Goal: Information Seeking & Learning: Learn about a topic

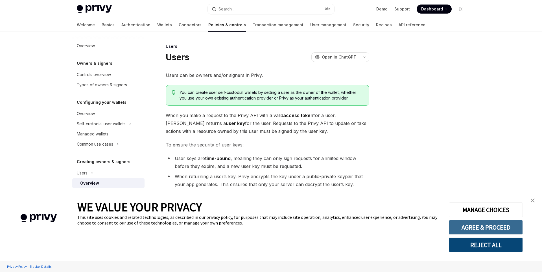
click at [472, 230] on button "AGREE & PROCEED" at bounding box center [486, 227] width 74 height 15
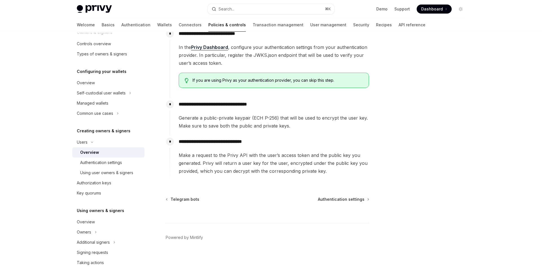
scroll to position [77, 0]
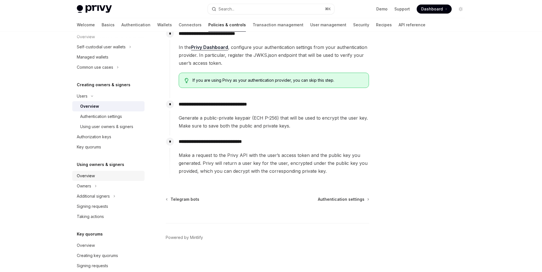
click at [91, 174] on div "Overview" at bounding box center [86, 175] width 18 height 7
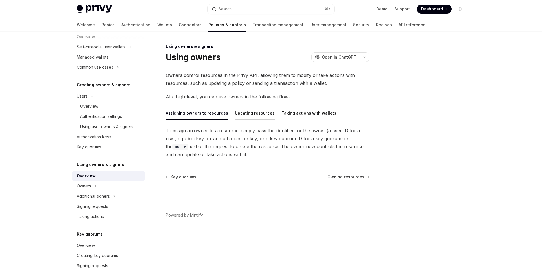
click at [250, 112] on button "Updating resources" at bounding box center [255, 112] width 40 height 13
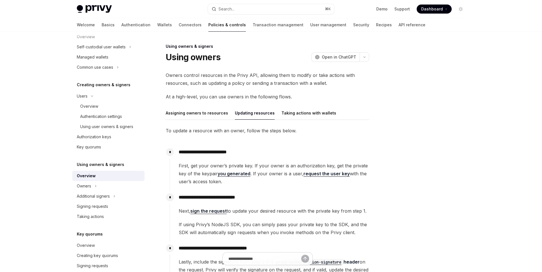
click at [392, 211] on div at bounding box center [427, 157] width 86 height 229
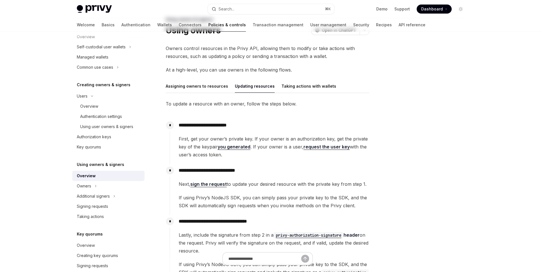
scroll to position [46, 0]
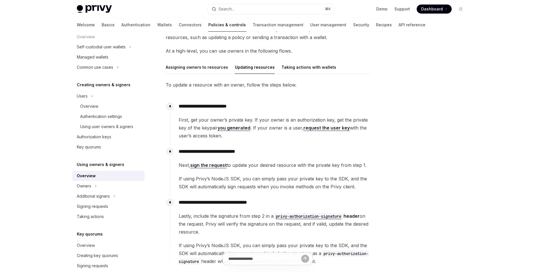
click at [397, 206] on div at bounding box center [427, 157] width 86 height 229
click at [400, 162] on div at bounding box center [427, 157] width 86 height 229
click at [406, 154] on div at bounding box center [427, 157] width 86 height 229
click at [305, 152] on p "**********" at bounding box center [274, 151] width 190 height 8
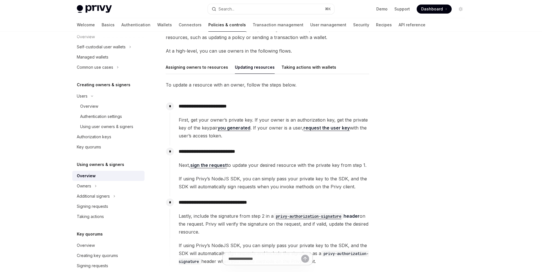
click at [307, 159] on div "**********" at bounding box center [270, 167] width 200 height 45
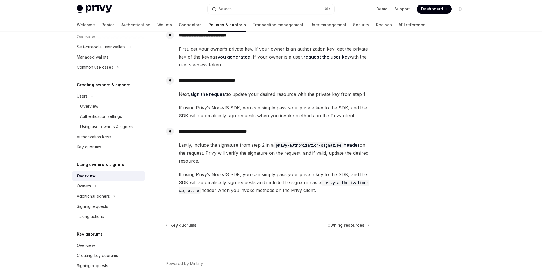
click at [400, 182] on div at bounding box center [427, 157] width 86 height 229
click at [111, 186] on div "Owners" at bounding box center [108, 186] width 72 height 10
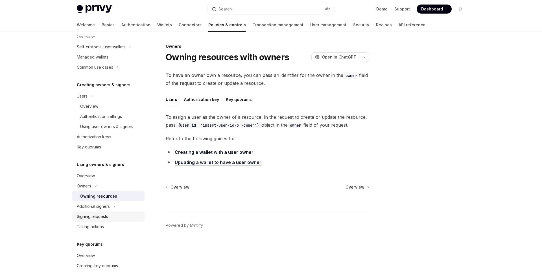
scroll to position [111, 0]
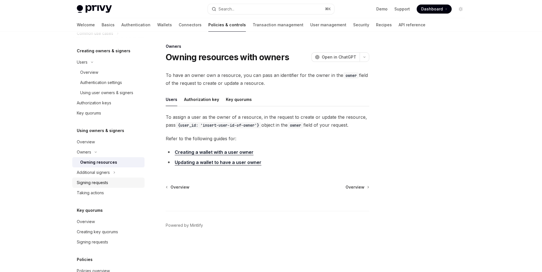
click at [106, 185] on div "Signing requests" at bounding box center [92, 182] width 31 height 7
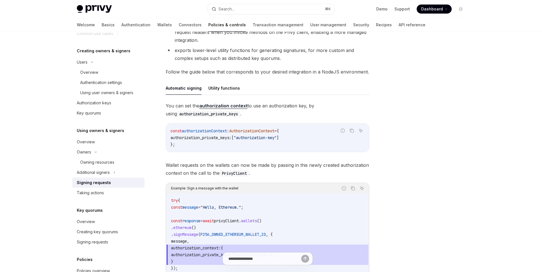
scroll to position [192, 0]
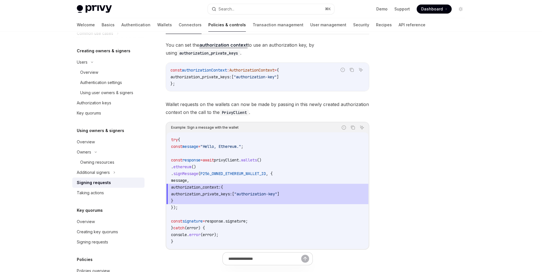
click at [415, 208] on div at bounding box center [427, 157] width 86 height 229
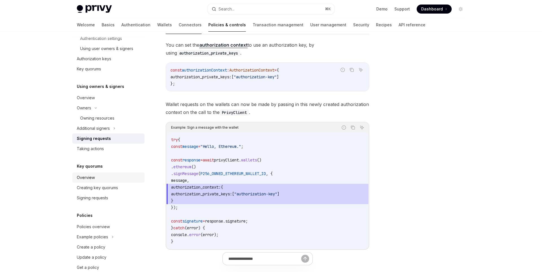
scroll to position [167, 0]
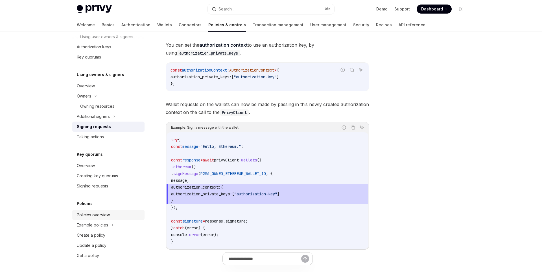
click at [106, 215] on div "Policies overview" at bounding box center [93, 214] width 33 height 7
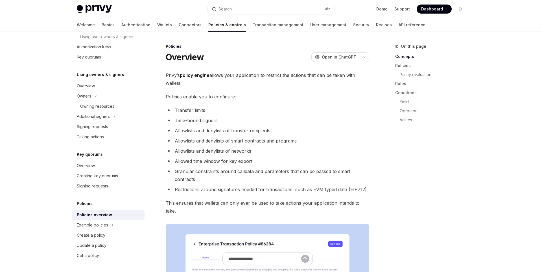
click at [432, 185] on div "On this page Concepts Policies Policy evaluation Rules Conditions Field Operato…" at bounding box center [427, 157] width 86 height 229
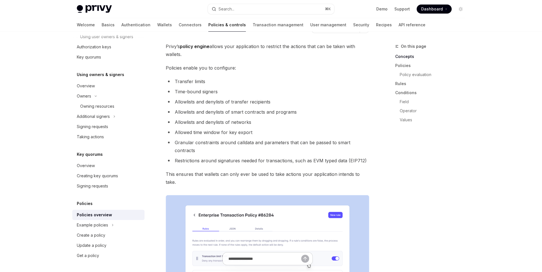
click at [435, 193] on div "On this page Concepts Policies Policy evaluation Rules Conditions Field Operato…" at bounding box center [427, 157] width 86 height 229
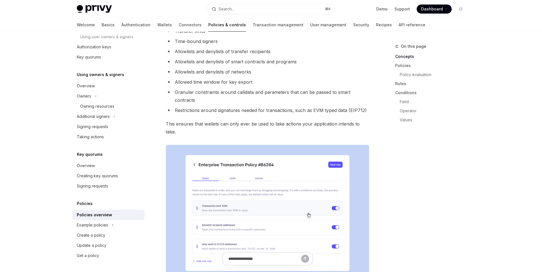
click at [437, 196] on div "On this page Concepts Policies Policy evaluation Rules Conditions Field Operato…" at bounding box center [427, 157] width 86 height 229
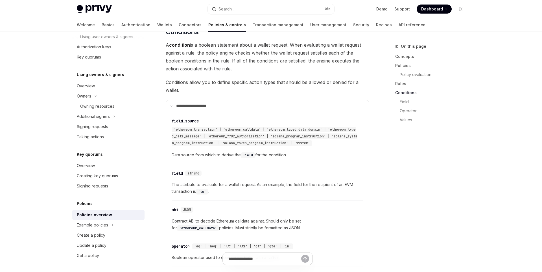
scroll to position [1254, 0]
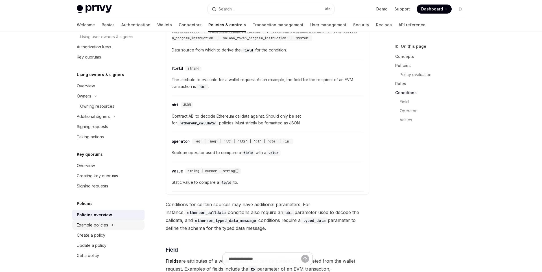
click at [102, 226] on div "Example policies" at bounding box center [92, 224] width 31 height 7
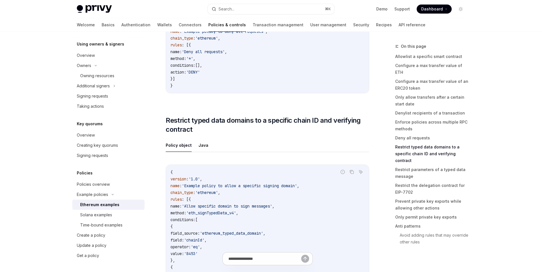
scroll to position [2005, 0]
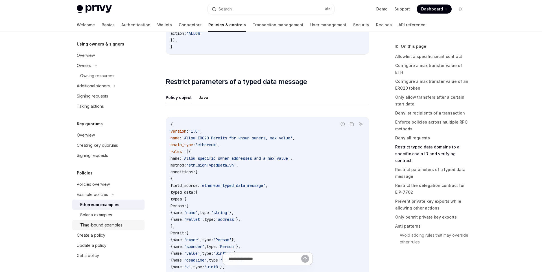
click at [86, 228] on link "Time-bound examples" at bounding box center [108, 225] width 72 height 10
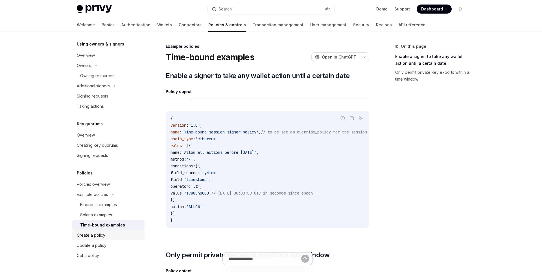
click at [91, 236] on div "Create a policy" at bounding box center [91, 235] width 29 height 7
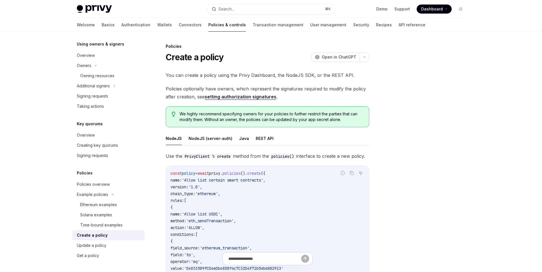
click at [400, 164] on div at bounding box center [427, 157] width 86 height 229
click at [430, 217] on div at bounding box center [427, 157] width 86 height 229
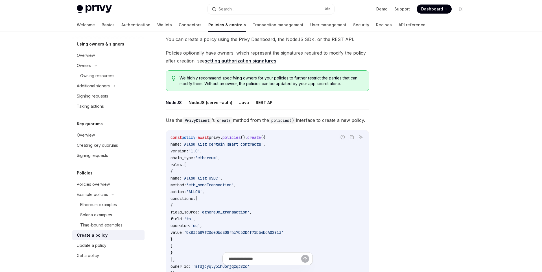
click at [435, 218] on div at bounding box center [427, 157] width 86 height 229
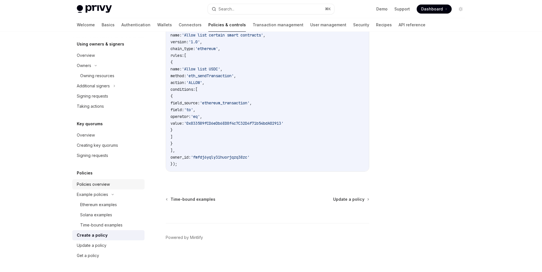
click at [110, 184] on div "Policies overview" at bounding box center [109, 184] width 64 height 7
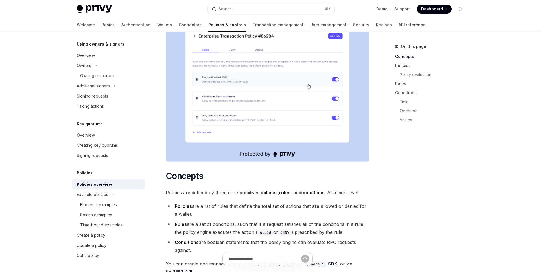
click at [455, 197] on div "On this page Concepts Policies Policy evaluation Rules Conditions Field Operato…" at bounding box center [427, 157] width 86 height 229
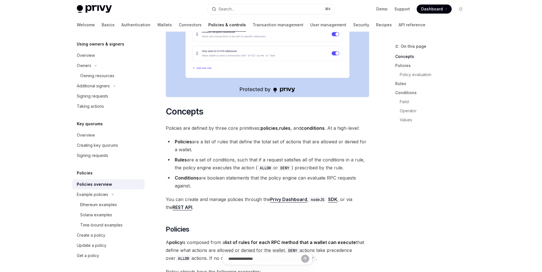
scroll to position [273, 0]
click at [455, 197] on div "On this page Concepts Policies Policy evaluation Rules Conditions Field Operato…" at bounding box center [427, 157] width 86 height 229
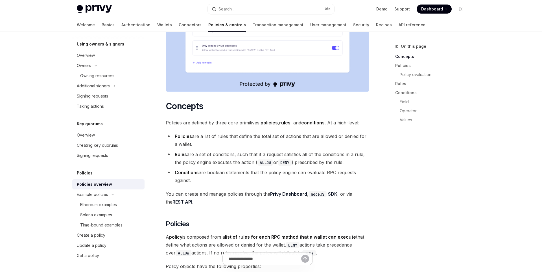
click at [455, 197] on div "On this page Concepts Policies Policy evaluation Rules Conditions Field Operato…" at bounding box center [427, 157] width 86 height 229
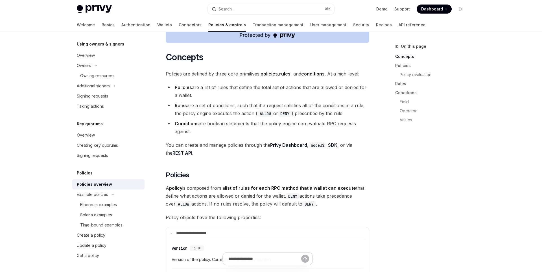
click at [460, 239] on div "On this page Concepts Policies Policy evaluation Rules Conditions Field Operato…" at bounding box center [427, 157] width 86 height 229
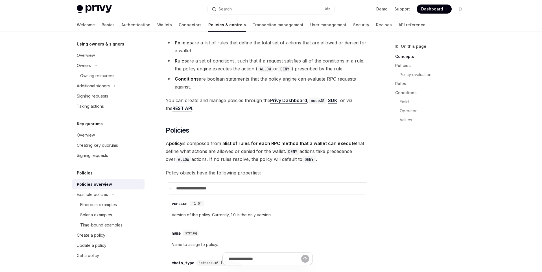
scroll to position [371, 0]
click at [466, 193] on div "On this page Concepts Policies Policy evaluation Rules Conditions Field Operato…" at bounding box center [427, 157] width 86 height 229
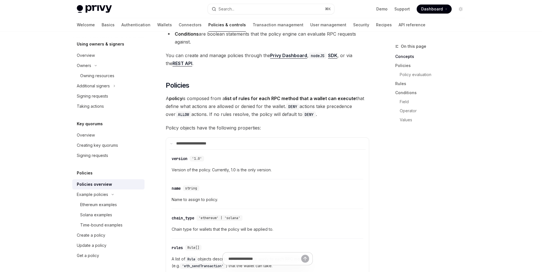
click at [461, 197] on div "On this page Concepts Policies Policy evaluation Rules Conditions Field Operato…" at bounding box center [427, 157] width 86 height 229
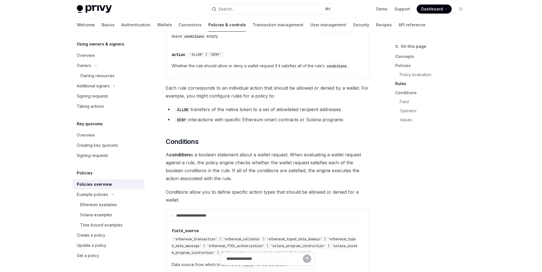
scroll to position [1139, 0]
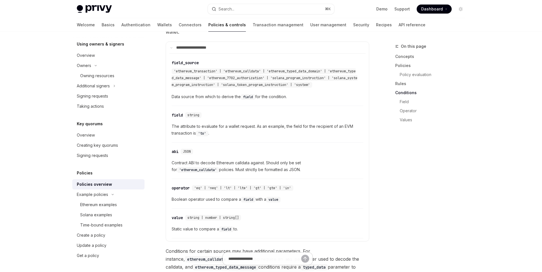
click at [416, 197] on div "On this page Concepts Policies Policy evaluation Rules Conditions Field Operato…" at bounding box center [427, 157] width 86 height 229
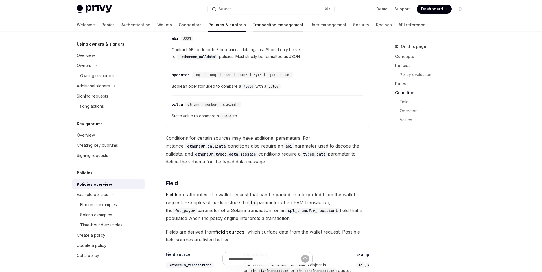
click at [253, 26] on link "Transaction management" at bounding box center [278, 25] width 51 height 14
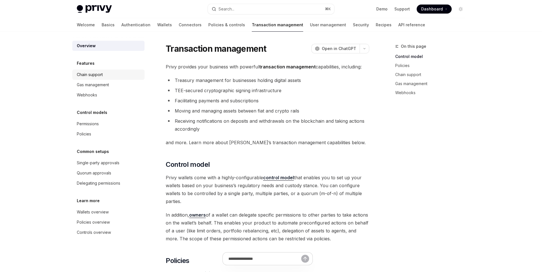
click at [121, 75] on div "Chain support" at bounding box center [109, 74] width 64 height 7
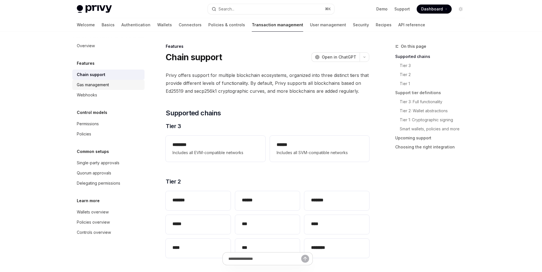
click at [121, 84] on div "Gas management" at bounding box center [109, 84] width 64 height 7
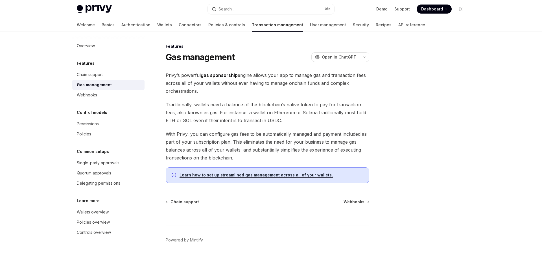
click at [213, 140] on span "With Privy, you can configure gas fees to be automatically managed and payment …" at bounding box center [268, 146] width 204 height 32
click at [96, 99] on link "Webhooks" at bounding box center [108, 95] width 72 height 10
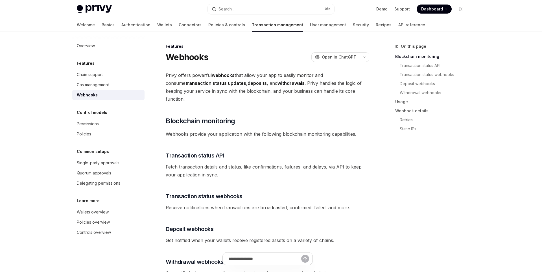
click at [410, 204] on div "On this page Blockchain monitoring Transaction status API Transaction status we…" at bounding box center [427, 157] width 86 height 229
click at [419, 210] on div "On this page Blockchain monitoring Transaction status API Transaction status we…" at bounding box center [427, 157] width 86 height 229
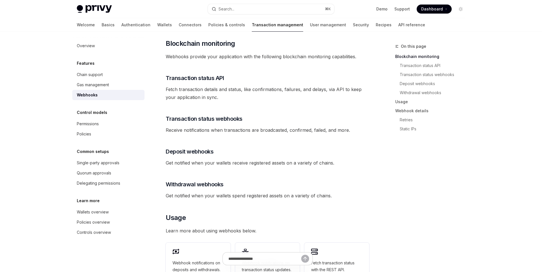
click at [419, 210] on div "On this page Blockchain monitoring Transaction status API Transaction status we…" at bounding box center [427, 157] width 86 height 229
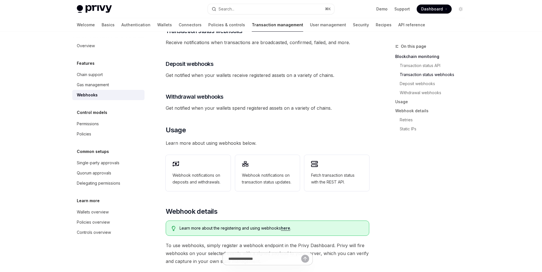
scroll to position [249, 0]
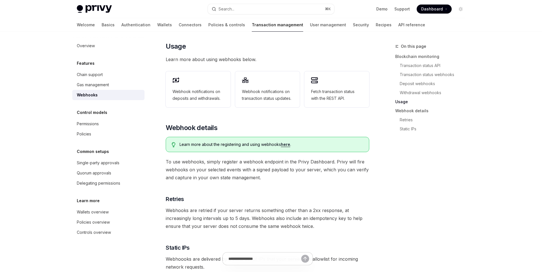
click at [411, 189] on div "On this page Blockchain monitoring Transaction status API Transaction status we…" at bounding box center [427, 157] width 86 height 229
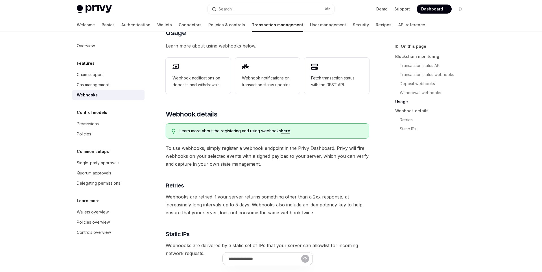
click at [411, 189] on div "On this page Blockchain monitoring Transaction status API Transaction status we…" at bounding box center [427, 157] width 86 height 229
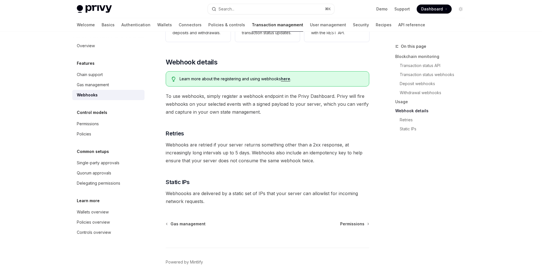
scroll to position [331, 0]
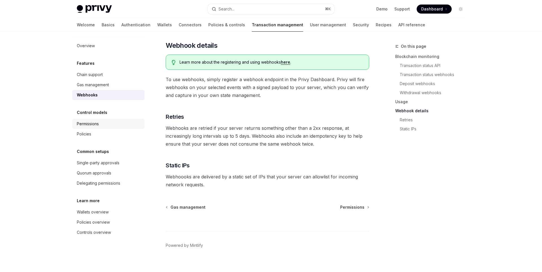
click at [126, 123] on div "Permissions" at bounding box center [109, 123] width 64 height 7
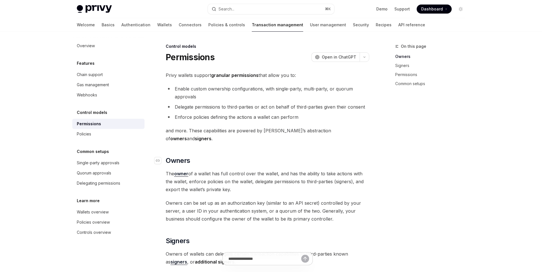
click at [221, 156] on h2 "​ Owners" at bounding box center [268, 160] width 204 height 9
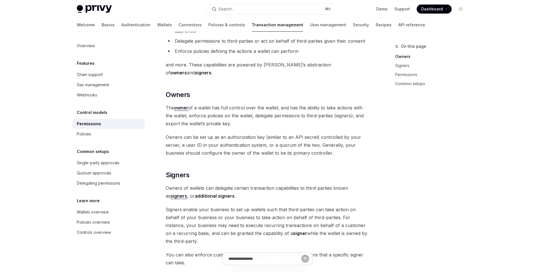
scroll to position [102, 0]
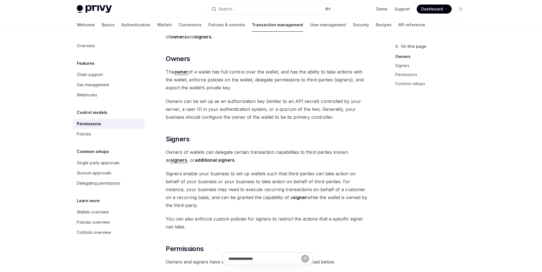
click at [269, 156] on div "Privy wallets support granular permissions that allow you to: Enable custom own…" at bounding box center [268, 210] width 204 height 481
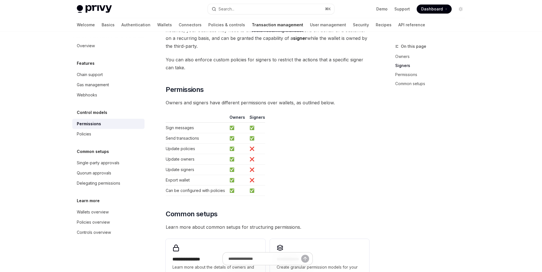
scroll to position [364, 0]
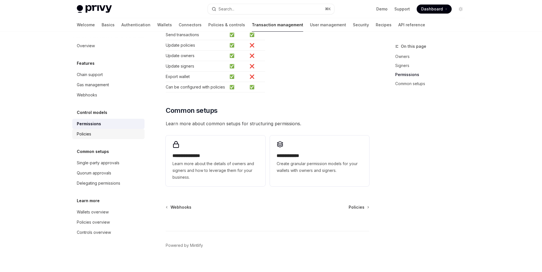
click at [105, 135] on div "Policies" at bounding box center [109, 133] width 64 height 7
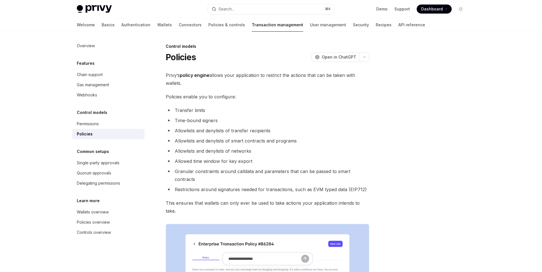
click at [248, 151] on li "Allowlists and denylists of networks" at bounding box center [268, 151] width 204 height 8
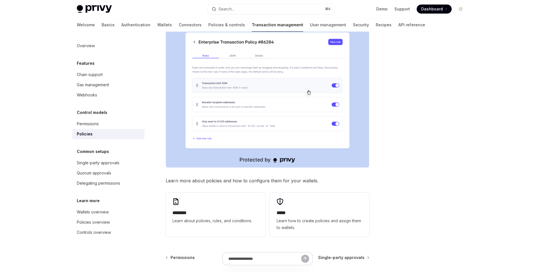
scroll to position [244, 0]
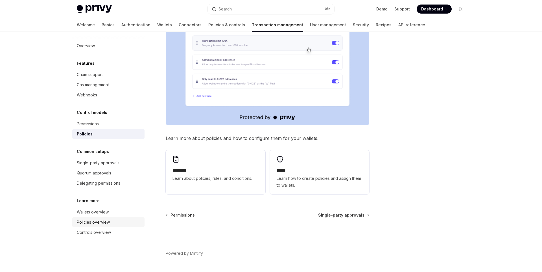
click at [112, 220] on div "Policies overview" at bounding box center [109, 222] width 64 height 7
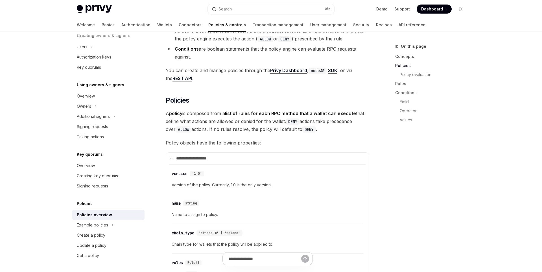
scroll to position [440, 0]
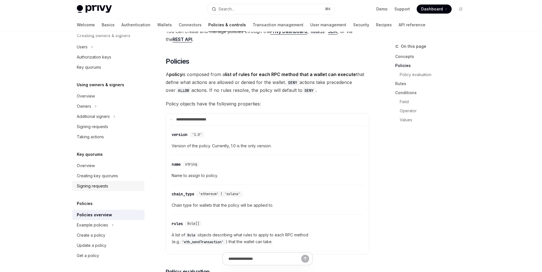
click at [104, 187] on div "Signing requests" at bounding box center [92, 185] width 31 height 7
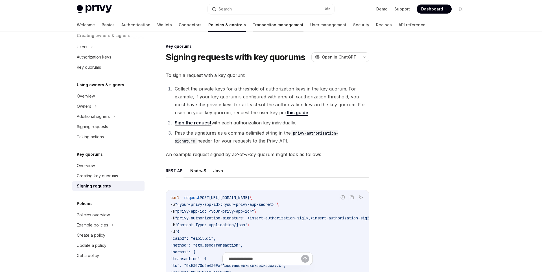
click at [253, 30] on link "Transaction management" at bounding box center [278, 25] width 51 height 14
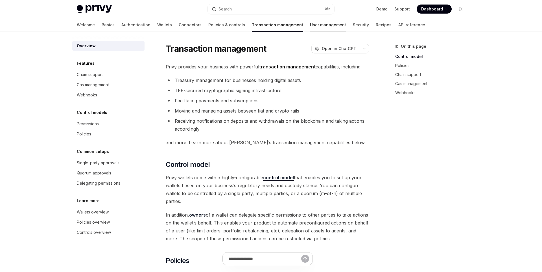
click at [310, 31] on div at bounding box center [328, 31] width 36 height 1
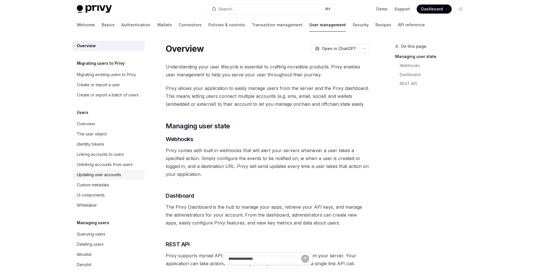
click at [122, 175] on div "Updating user accounts" at bounding box center [109, 174] width 64 height 7
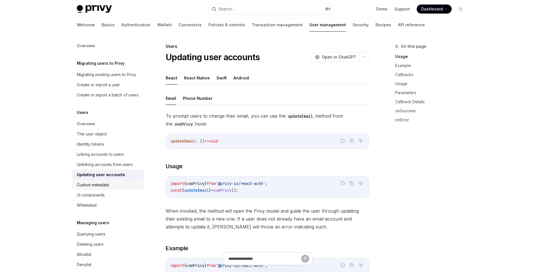
click at [125, 182] on div "Custom metadata" at bounding box center [109, 184] width 64 height 7
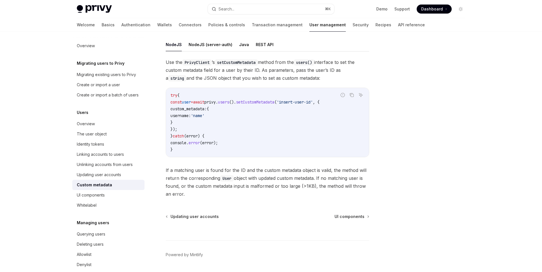
scroll to position [88, 0]
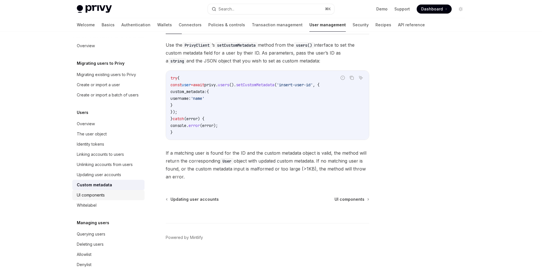
click at [111, 196] on div "UI components" at bounding box center [109, 194] width 64 height 7
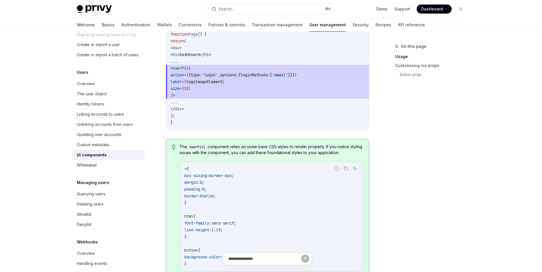
scroll to position [626, 0]
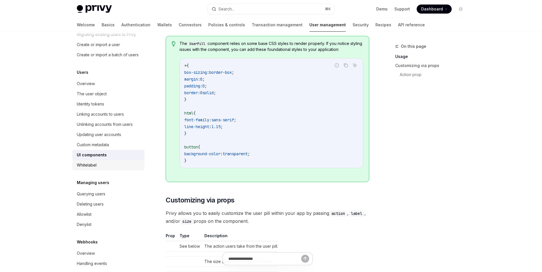
click at [96, 167] on div "Whitelabel" at bounding box center [87, 165] width 20 height 7
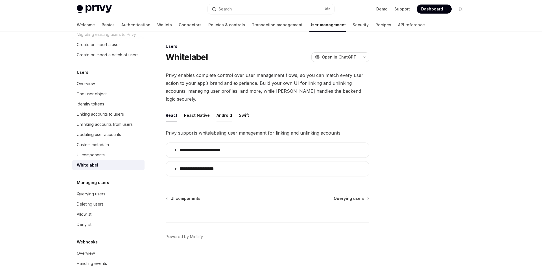
click at [218, 108] on button "Android" at bounding box center [225, 114] width 16 height 13
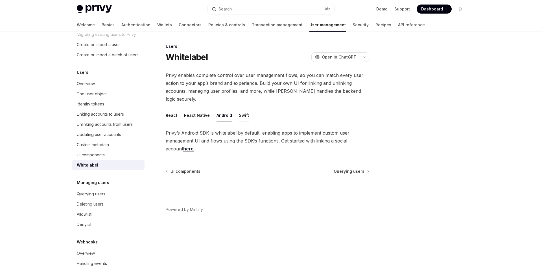
click at [241, 108] on button "Swift" at bounding box center [244, 114] width 10 height 13
click at [107, 196] on div "Querying users" at bounding box center [109, 193] width 64 height 7
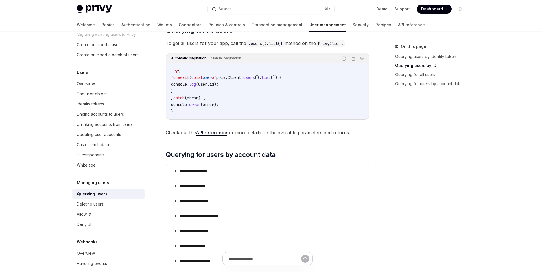
scroll to position [420, 0]
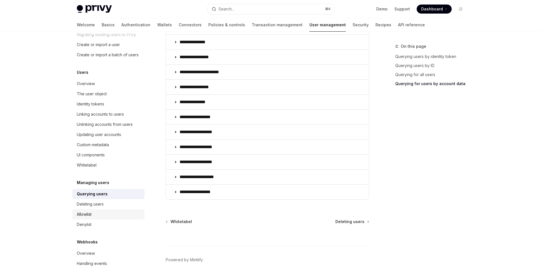
click at [100, 213] on div "Allowlist" at bounding box center [109, 214] width 64 height 7
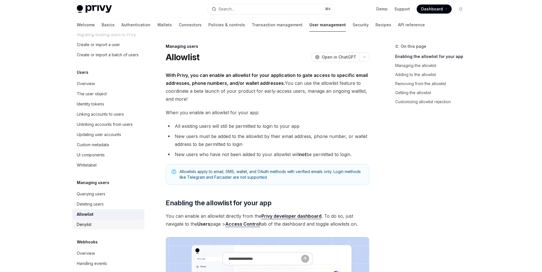
scroll to position [48, 0]
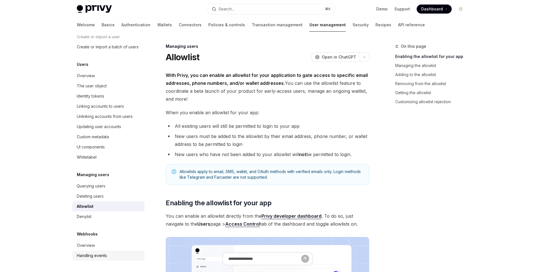
click at [107, 250] on link "Handling events" at bounding box center [108, 255] width 72 height 10
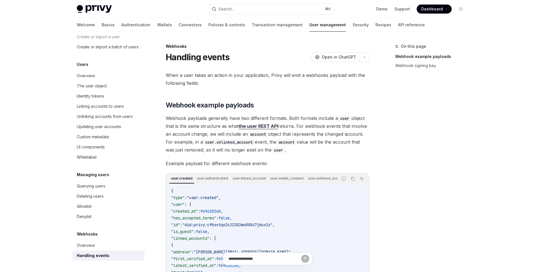
click at [387, 152] on div "On this page Webhook example payloads Webhook signing key" at bounding box center [427, 157] width 86 height 229
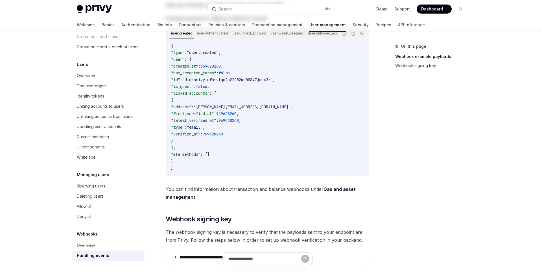
scroll to position [231, 0]
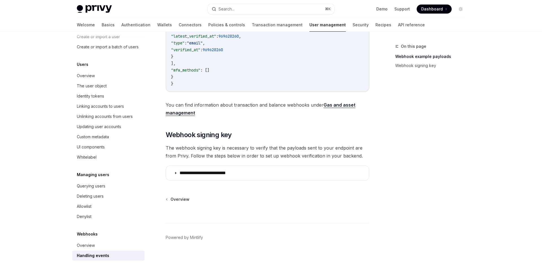
click at [409, 165] on div "On this page Webhook example payloads Webhook signing key" at bounding box center [427, 157] width 86 height 229
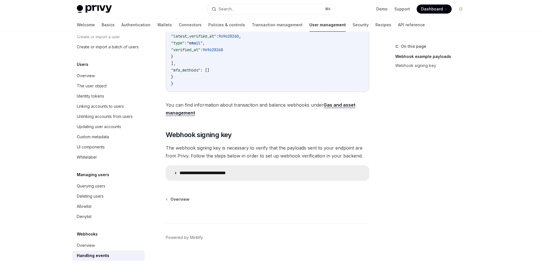
click at [243, 175] on summary "**********" at bounding box center [267, 172] width 203 height 15
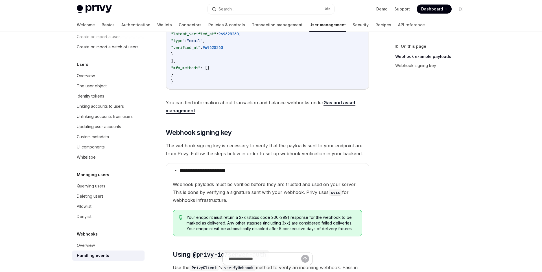
scroll to position [56, 0]
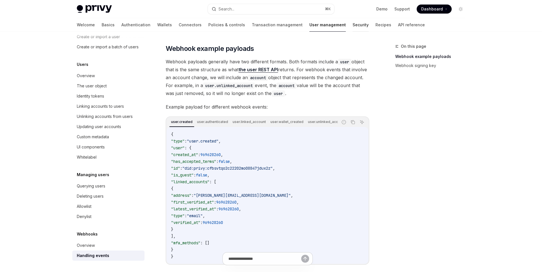
click at [353, 26] on link "Security" at bounding box center [361, 25] width 16 height 14
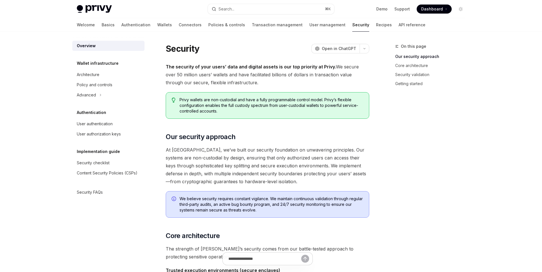
click at [404, 155] on div "On this page Our security approach Core architecture Security validation Gettin…" at bounding box center [427, 157] width 86 height 229
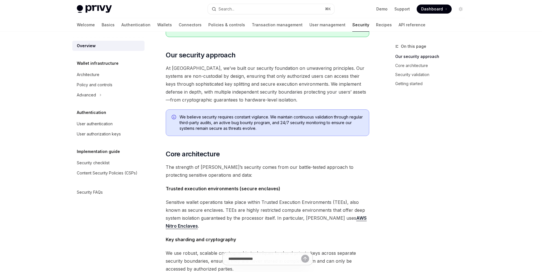
click at [413, 172] on div "On this page Our security approach Core architecture Security validation Gettin…" at bounding box center [427, 157] width 86 height 229
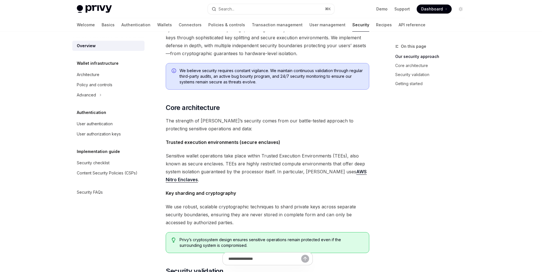
click at [413, 177] on div "On this page Our security approach Core architecture Security validation Gettin…" at bounding box center [427, 157] width 86 height 229
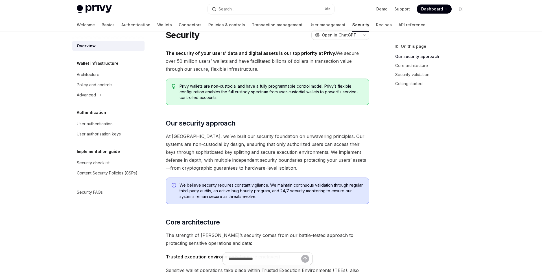
scroll to position [0, 0]
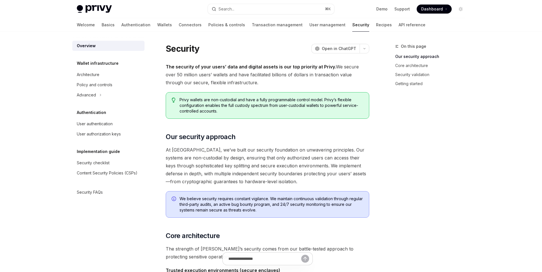
click at [413, 177] on div "On this page Our security approach Core architecture Security validation Gettin…" at bounding box center [427, 157] width 86 height 229
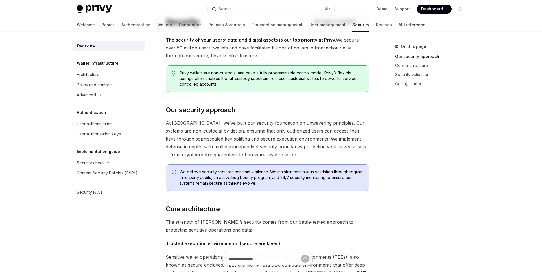
scroll to position [27, 0]
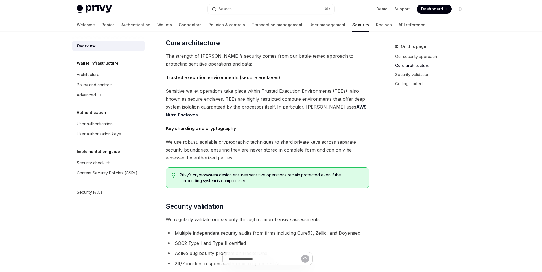
scroll to position [204, 0]
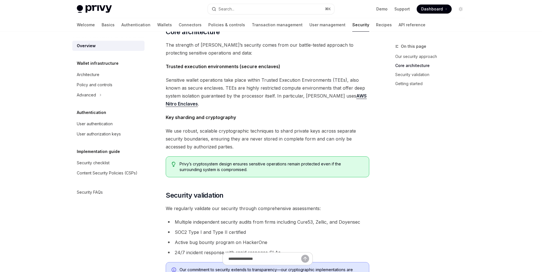
click at [437, 147] on div "On this page Our security approach Core architecture Security validation Gettin…" at bounding box center [427, 157] width 86 height 229
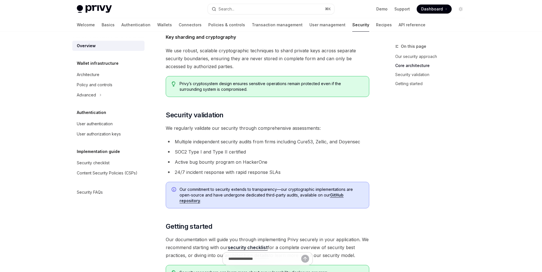
scroll to position [365, 0]
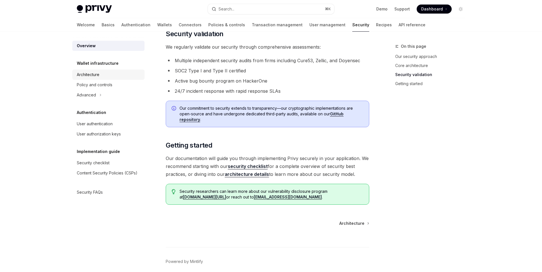
click at [86, 73] on div "Architecture" at bounding box center [88, 74] width 23 height 7
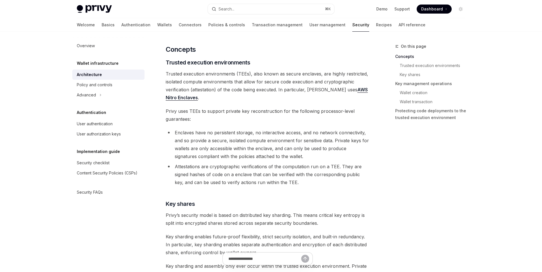
scroll to position [95, 0]
click at [304, 185] on li "Attestations are cryptographic verifications of the computation run on a TEE. T…" at bounding box center [268, 174] width 204 height 24
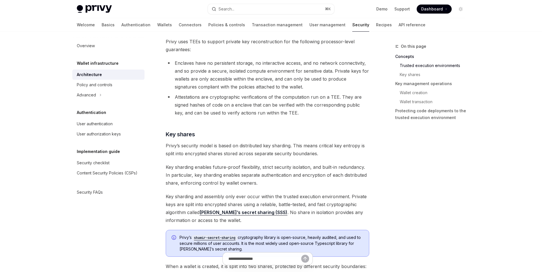
scroll to position [215, 0]
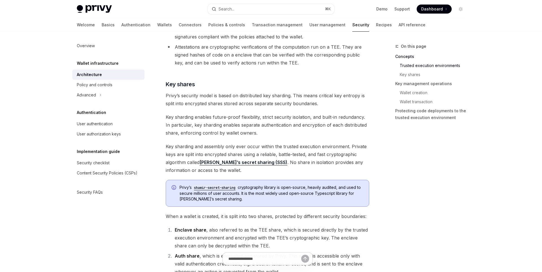
click at [393, 193] on div "On this page Concepts Trusted execution environments Key shares Key management …" at bounding box center [427, 157] width 86 height 229
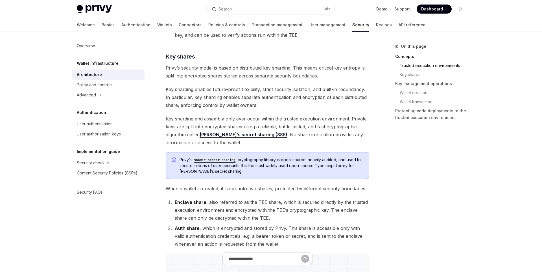
click at [394, 195] on div "On this page Concepts Trusted execution environments Key shares Key management …" at bounding box center [427, 157] width 86 height 229
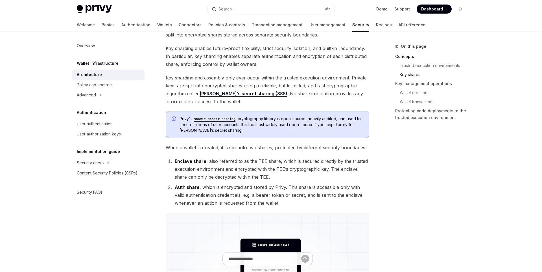
click at [395, 197] on div "On this page Concepts Trusted execution environments Key shares Key management …" at bounding box center [427, 157] width 86 height 229
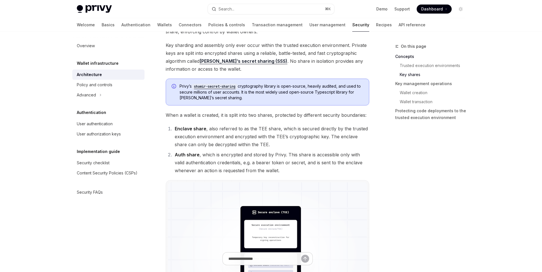
click at [396, 197] on div "On this page Concepts Trusted execution environments Key shares Key management …" at bounding box center [427, 157] width 86 height 229
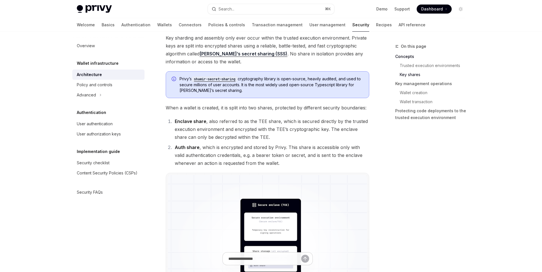
click at [390, 180] on div "On this page Concepts Trusted execution environments Key shares Key management …" at bounding box center [427, 157] width 86 height 229
click at [394, 182] on div "On this page Concepts Trusted execution environments Key shares Key management …" at bounding box center [427, 157] width 86 height 229
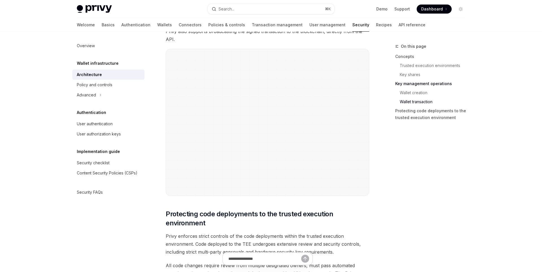
scroll to position [1147, 0]
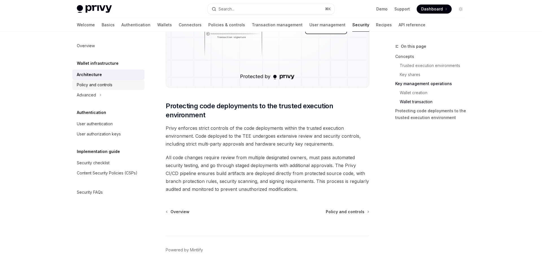
click at [114, 80] on link "Policy and controls" at bounding box center [108, 85] width 72 height 10
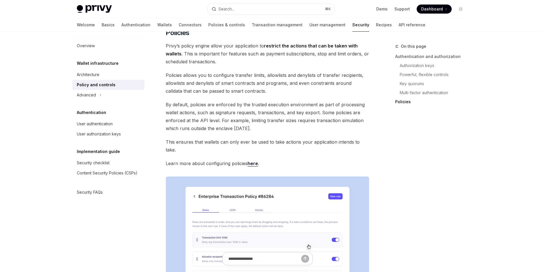
scroll to position [712, 0]
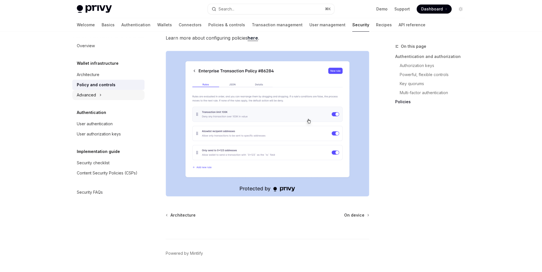
click at [122, 95] on div "Advanced" at bounding box center [108, 95] width 72 height 10
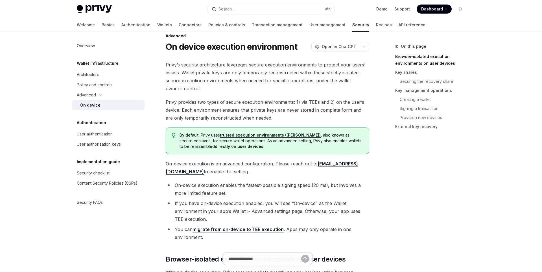
scroll to position [95, 0]
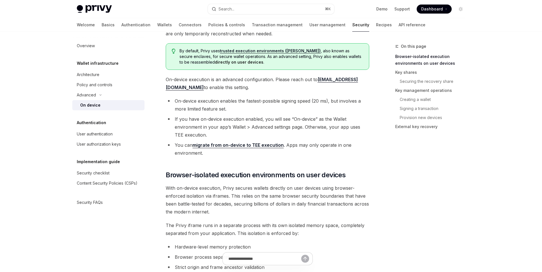
click at [254, 149] on li "You can migrate from on-device to TEE execution . Apps may only operate in one …" at bounding box center [268, 149] width 204 height 16
click at [250, 146] on link "migrate from on-device to TEE execution" at bounding box center [238, 145] width 91 height 6
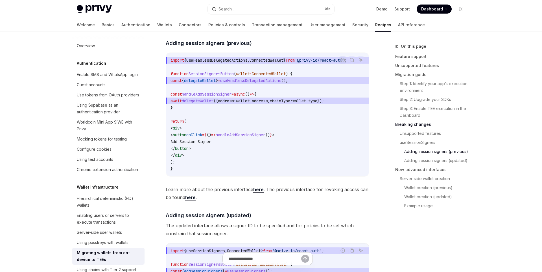
scroll to position [1231, 0]
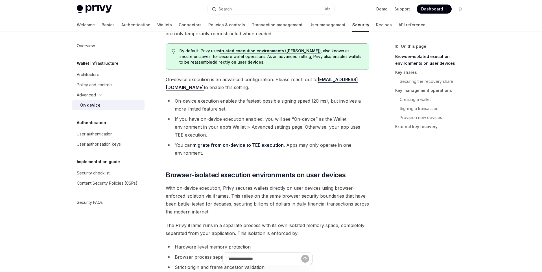
scroll to position [287, 0]
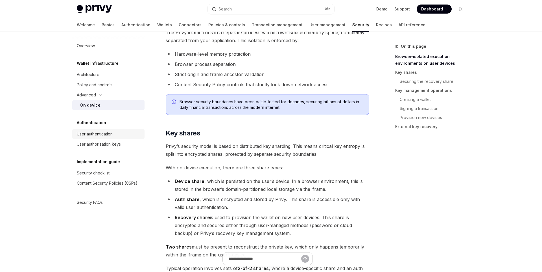
click at [111, 135] on div "User authentication" at bounding box center [95, 133] width 36 height 7
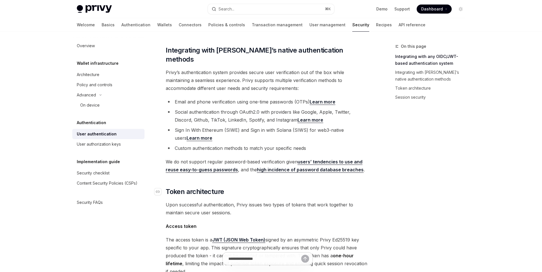
scroll to position [365, 0]
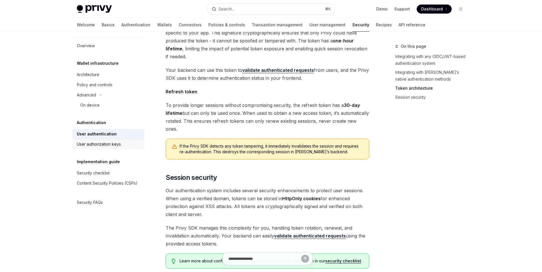
click at [109, 145] on div "User authorization keys" at bounding box center [99, 144] width 44 height 7
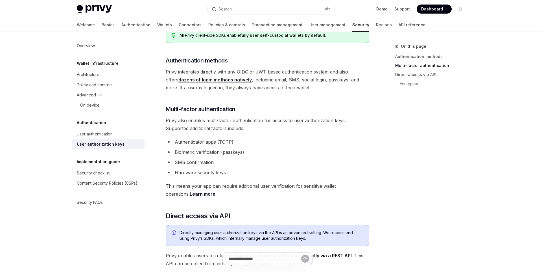
scroll to position [234, 0]
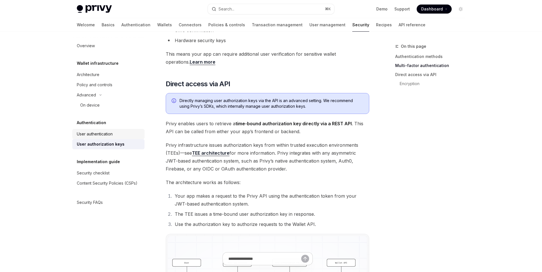
click at [108, 132] on div "User authentication" at bounding box center [95, 133] width 36 height 7
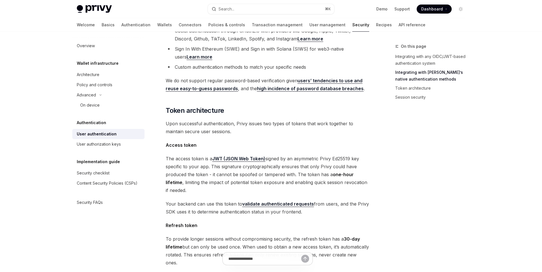
scroll to position [436, 0]
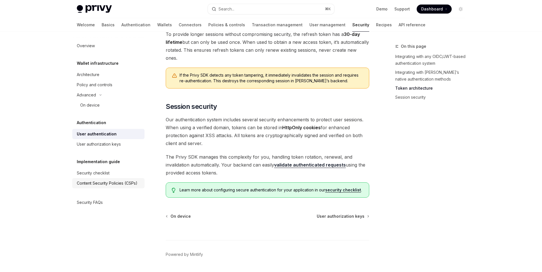
click at [94, 178] on link "Content Security Policies (CSPs)" at bounding box center [108, 183] width 72 height 10
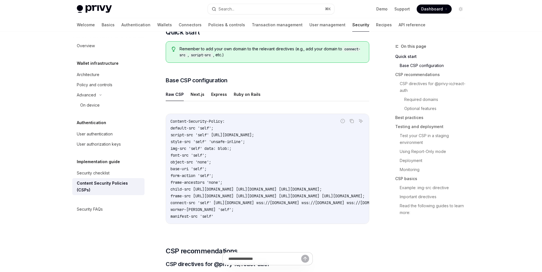
scroll to position [272, 0]
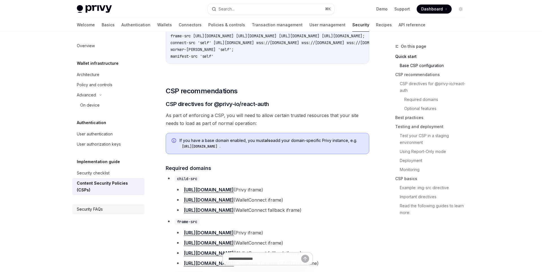
click at [133, 206] on div "Security FAQs" at bounding box center [109, 209] width 64 height 7
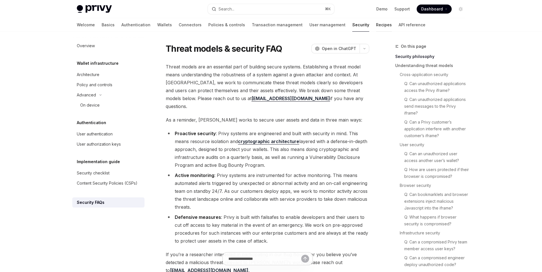
click at [376, 25] on link "Recipes" at bounding box center [384, 25] width 16 height 14
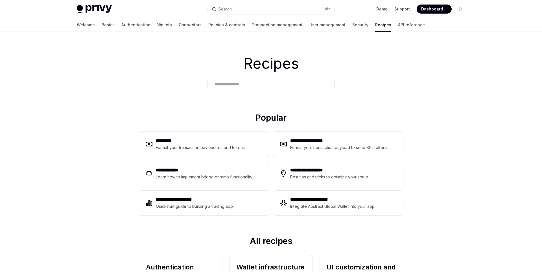
click at [187, 125] on div "**********" at bounding box center [271, 173] width 282 height 123
click at [172, 150] on div "Format your transaction payload to send tokens." at bounding box center [201, 147] width 90 height 7
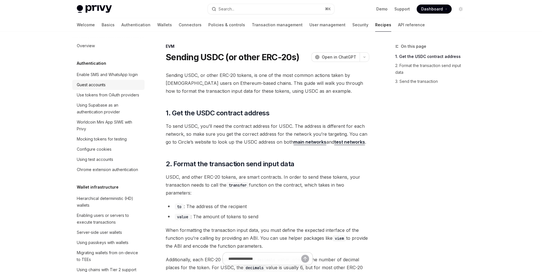
click at [115, 82] on div "Guest accounts" at bounding box center [109, 84] width 64 height 7
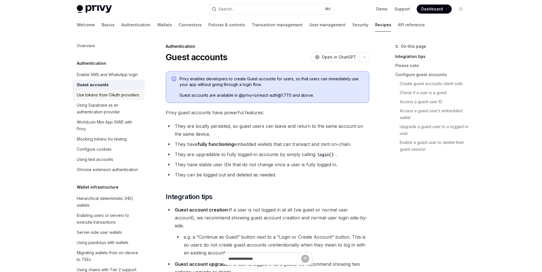
click at [121, 94] on div "Use tokens from OAuth providers" at bounding box center [108, 94] width 62 height 7
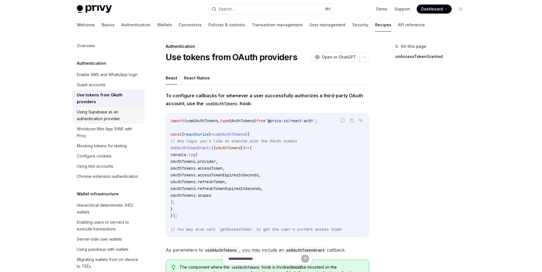
click at [127, 108] on div "Using Supabase as an authentication provider" at bounding box center [109, 115] width 64 height 14
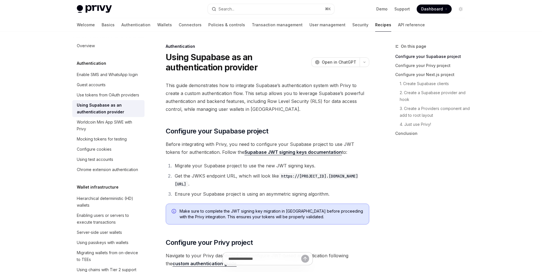
click at [281, 112] on span "This guide demonstrates how to integrate Supabase’s authentication system with …" at bounding box center [268, 97] width 204 height 32
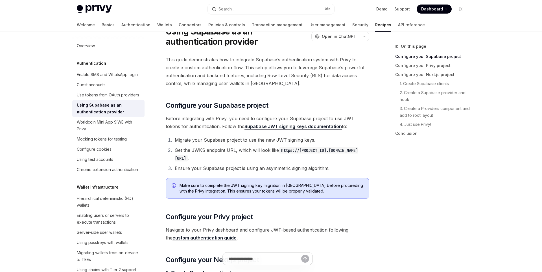
scroll to position [31, 0]
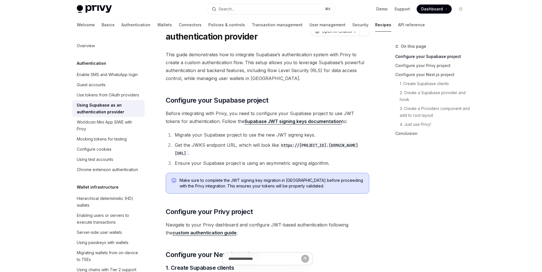
click at [364, 154] on li "Get the JWKS endpoint URL, which will look like https://[PROJECT_ID].[DOMAIN_NA…" at bounding box center [271, 149] width 196 height 16
click at [301, 144] on li "Get the JWKS endpoint URL, which will look like https://[PROJECT_ID].[DOMAIN_NA…" at bounding box center [271, 149] width 196 height 16
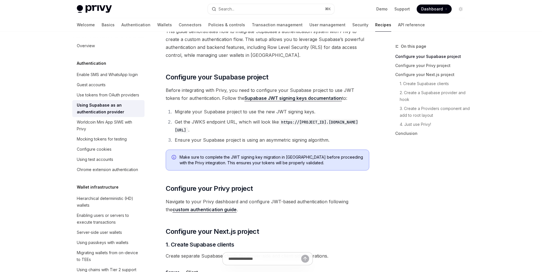
click at [331, 136] on li "Ensure your Supabase project is using an asymmetric signing algorithm." at bounding box center [271, 140] width 196 height 8
click at [337, 141] on li "Ensure your Supabase project is using an asymmetric signing algorithm." at bounding box center [271, 140] width 196 height 8
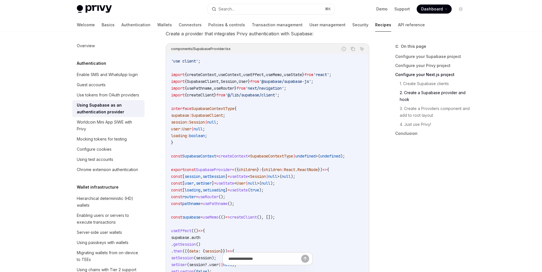
scroll to position [574, 0]
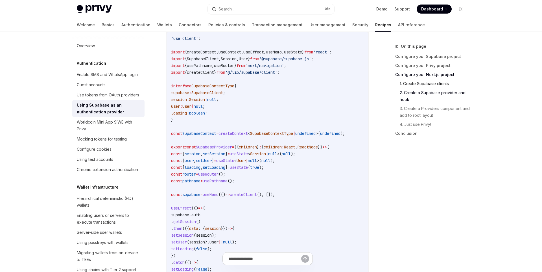
click at [433, 85] on link "1. Create Supabase clients" at bounding box center [435, 83] width 70 height 9
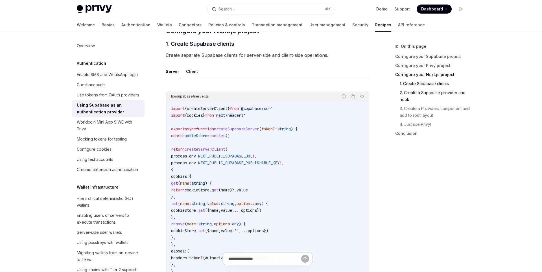
click at [435, 94] on link "2. Create a Supabase provider and hook" at bounding box center [435, 96] width 70 height 16
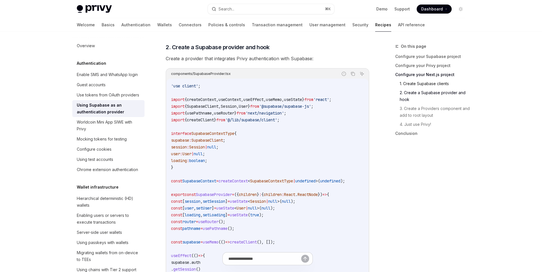
click at [426, 82] on link "1. Create Supabase clients" at bounding box center [435, 83] width 70 height 9
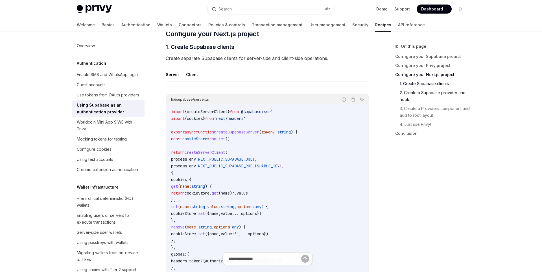
click at [427, 88] on link "2. Create a Supabase provider and hook" at bounding box center [435, 96] width 70 height 16
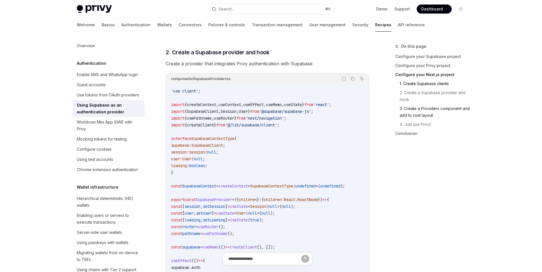
click at [427, 111] on link "3. Create a Providers component and add to root layout" at bounding box center [435, 112] width 70 height 16
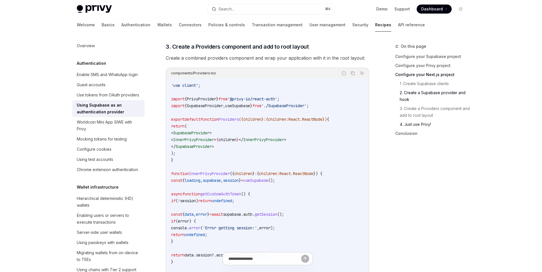
scroll to position [1068, 0]
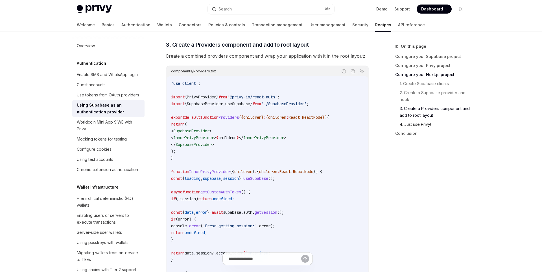
click at [425, 125] on link "4. Just use Privy!" at bounding box center [435, 124] width 70 height 9
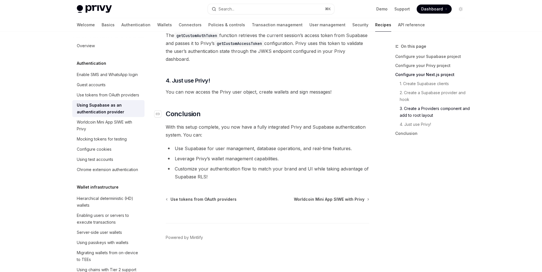
scroll to position [1438, 0]
click at [112, 128] on div "Worldcoin Mini App SIWE with Privy" at bounding box center [109, 126] width 64 height 14
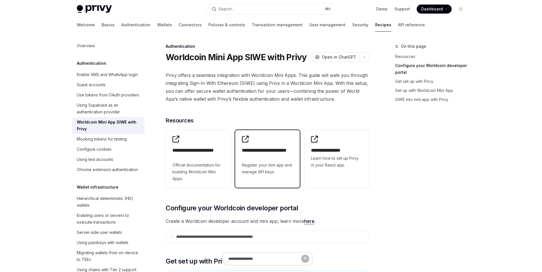
scroll to position [205, 0]
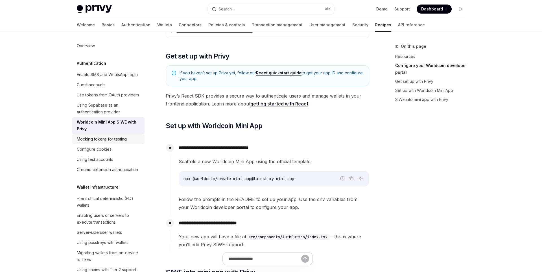
click at [104, 142] on div "Mocking tokens for testing" at bounding box center [102, 139] width 50 height 7
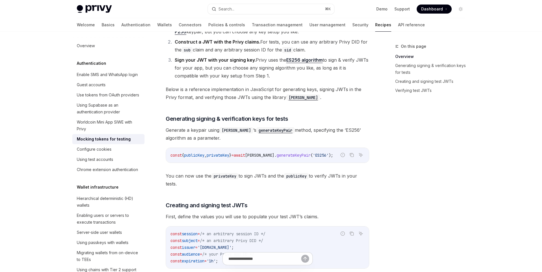
scroll to position [265, 0]
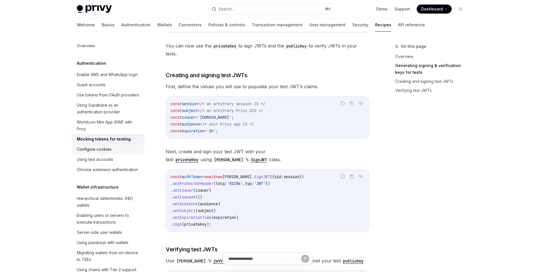
click at [109, 148] on div "Configure cookies" at bounding box center [94, 149] width 35 height 7
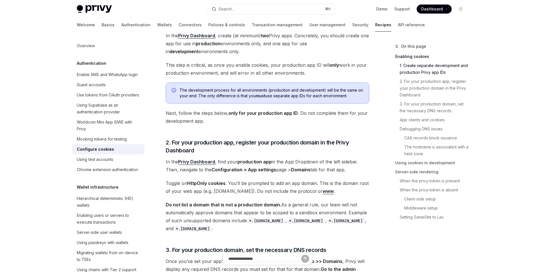
scroll to position [400, 0]
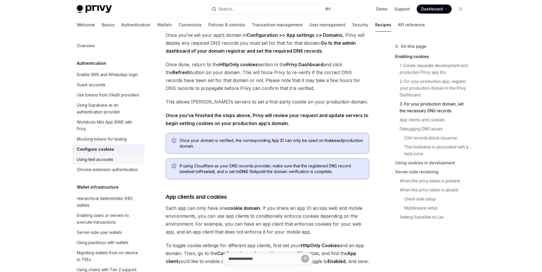
click at [114, 160] on div "Using test accounts" at bounding box center [109, 159] width 64 height 7
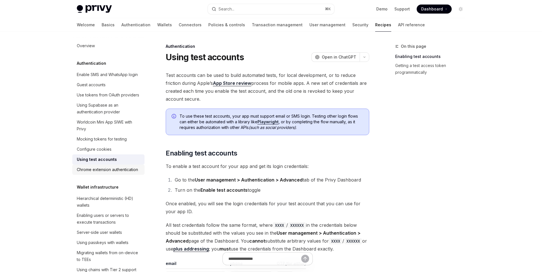
click at [116, 170] on div "Chrome extension authentication" at bounding box center [107, 169] width 61 height 7
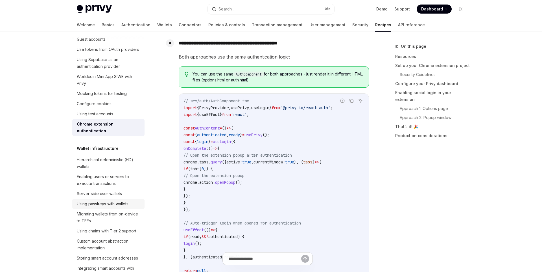
scroll to position [81, 0]
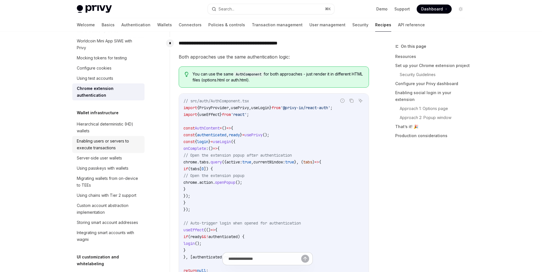
click at [116, 138] on div "Enabling users or servers to execute transactions" at bounding box center [109, 145] width 64 height 14
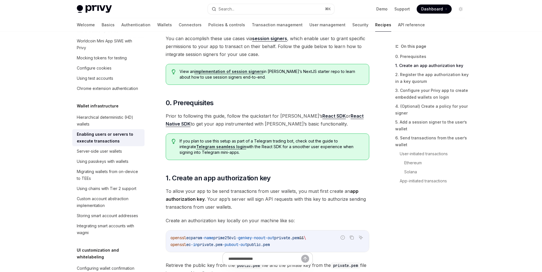
scroll to position [275, 0]
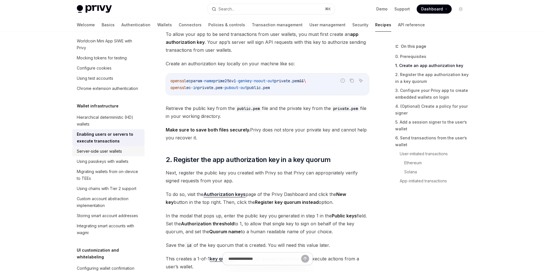
click at [104, 149] on div "Server-side user wallets" at bounding box center [99, 151] width 45 height 7
type textarea "*"
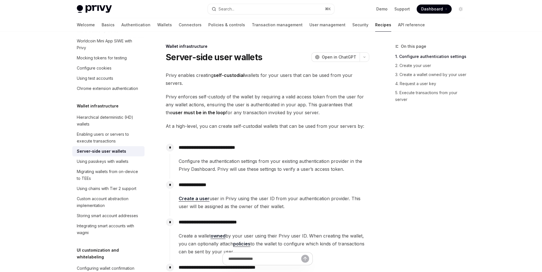
click at [403, 209] on div "On this page 1. Configure authentication settings 2. Create your user 3. Create…" at bounding box center [427, 157] width 86 height 229
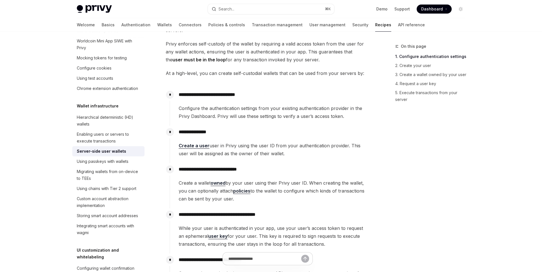
click at [468, 14] on div "Privy Docs home page Search... ⌘ K Demo Support Dashboard Dashboard Search..." at bounding box center [271, 9] width 416 height 18
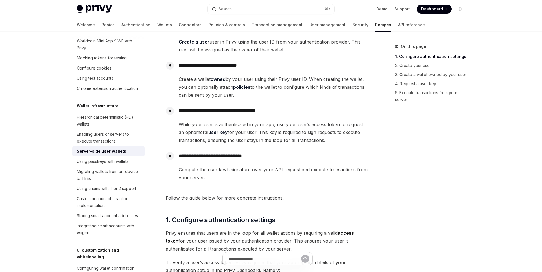
scroll to position [161, 0]
